Goal: Find specific page/section: Find specific page/section

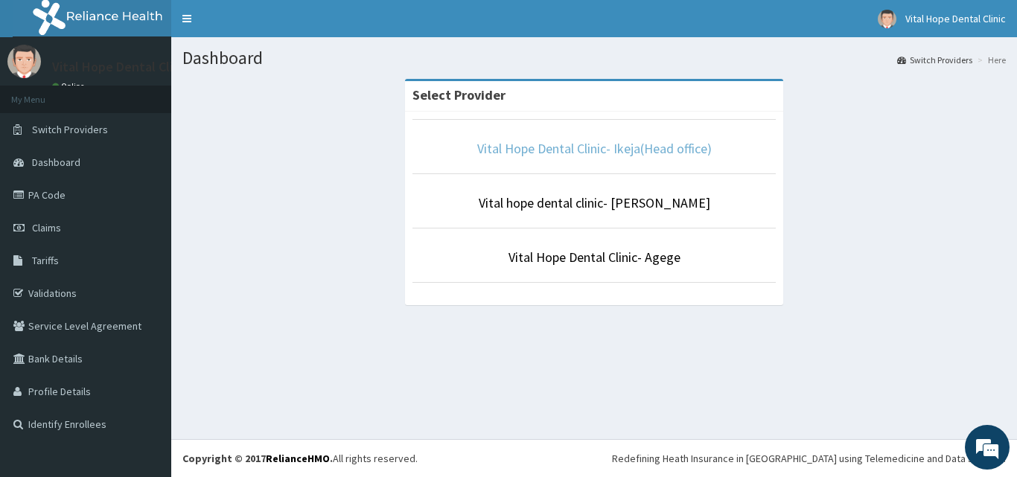
click at [620, 144] on link "Vital Hope Dental Clinic- Ikeja(Head office)" at bounding box center [594, 148] width 235 height 17
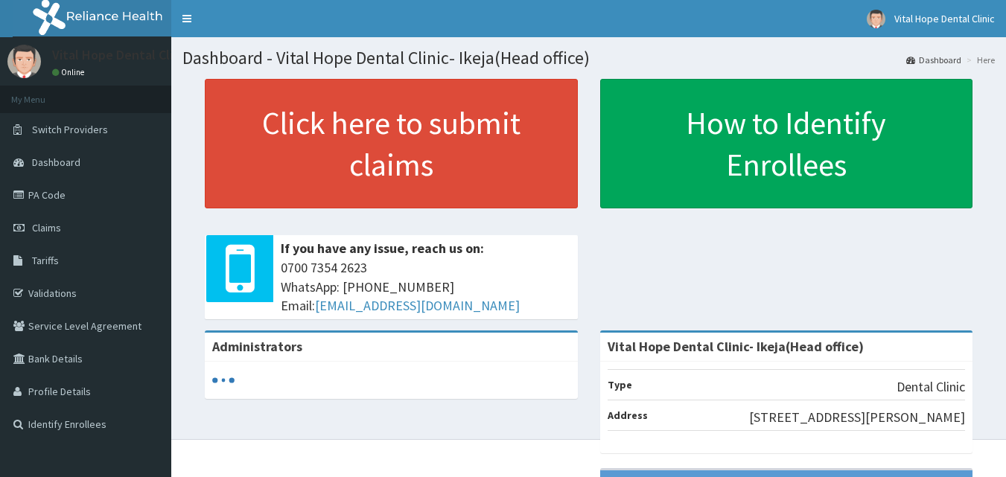
click at [60, 192] on link "PA Code" at bounding box center [85, 195] width 171 height 33
